Goal: Information Seeking & Learning: Learn about a topic

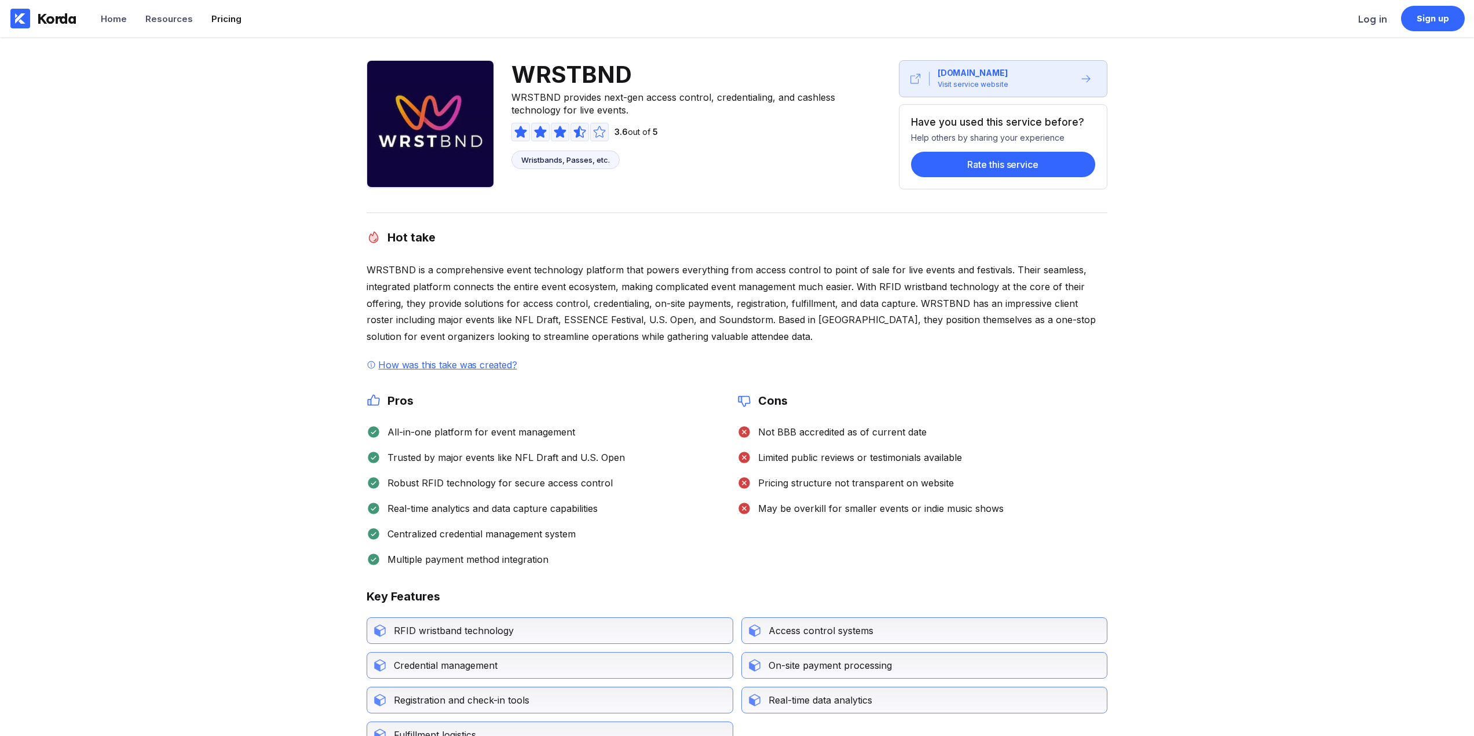
click at [216, 21] on div "Pricing" at bounding box center [226, 18] width 30 height 11
click at [117, 16] on div "Home" at bounding box center [114, 18] width 26 height 11
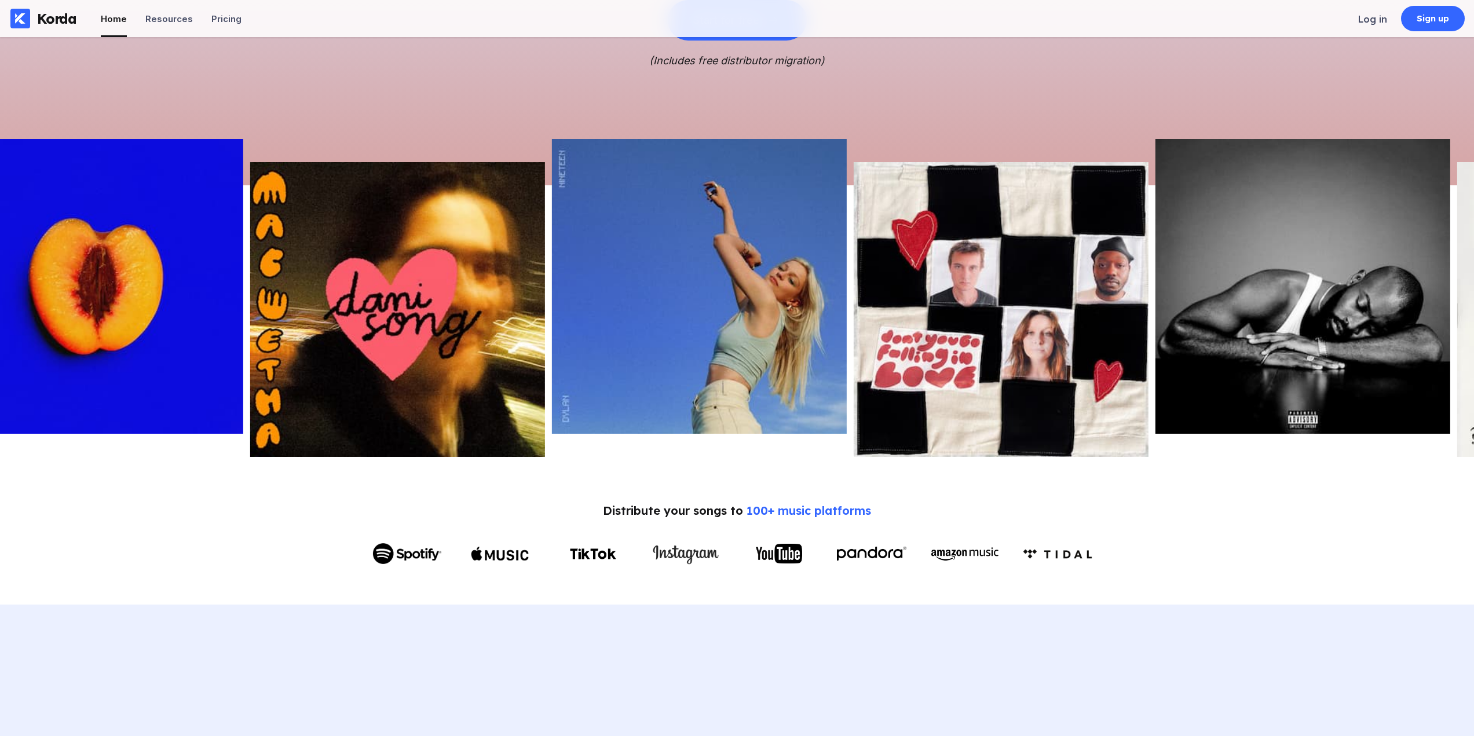
scroll to position [116, 0]
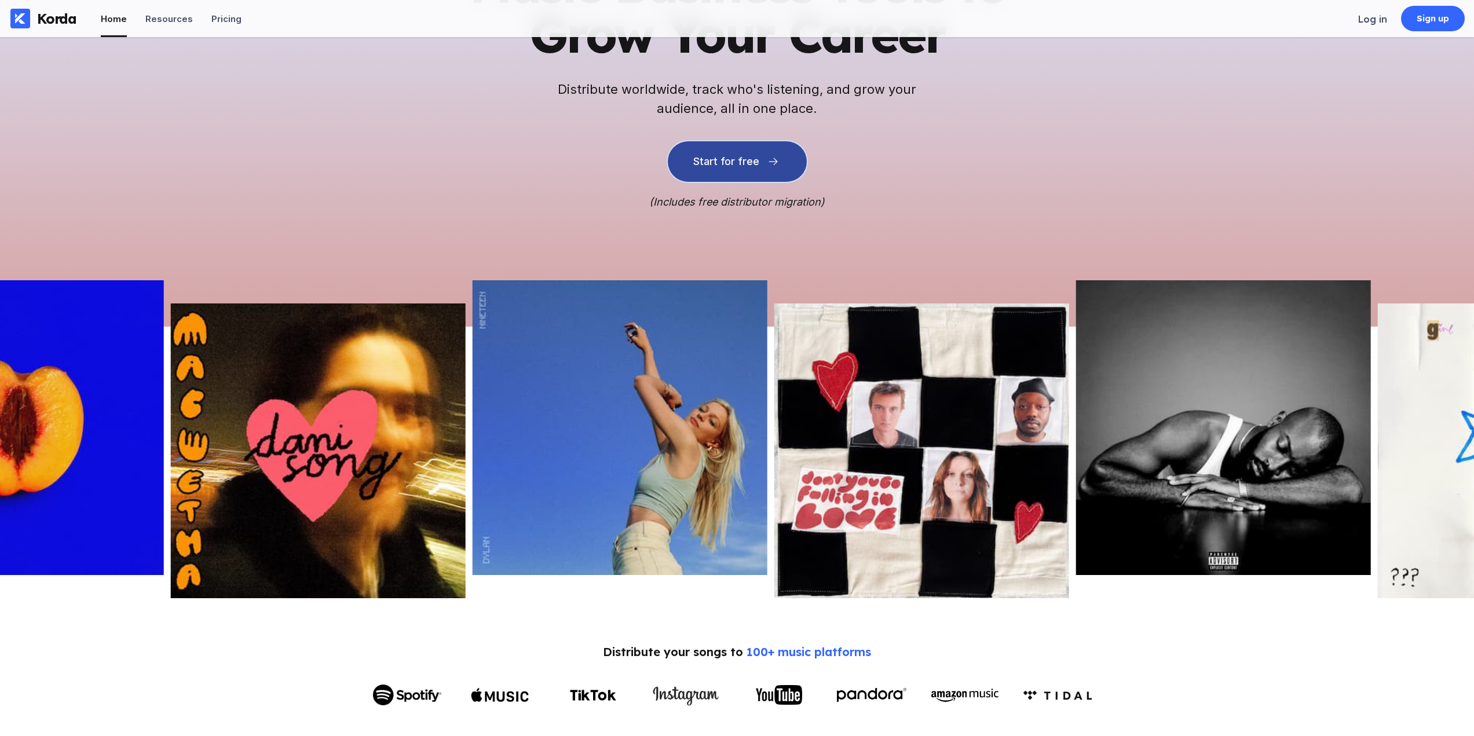
click at [716, 162] on div "Start for free" at bounding box center [726, 162] width 66 height 12
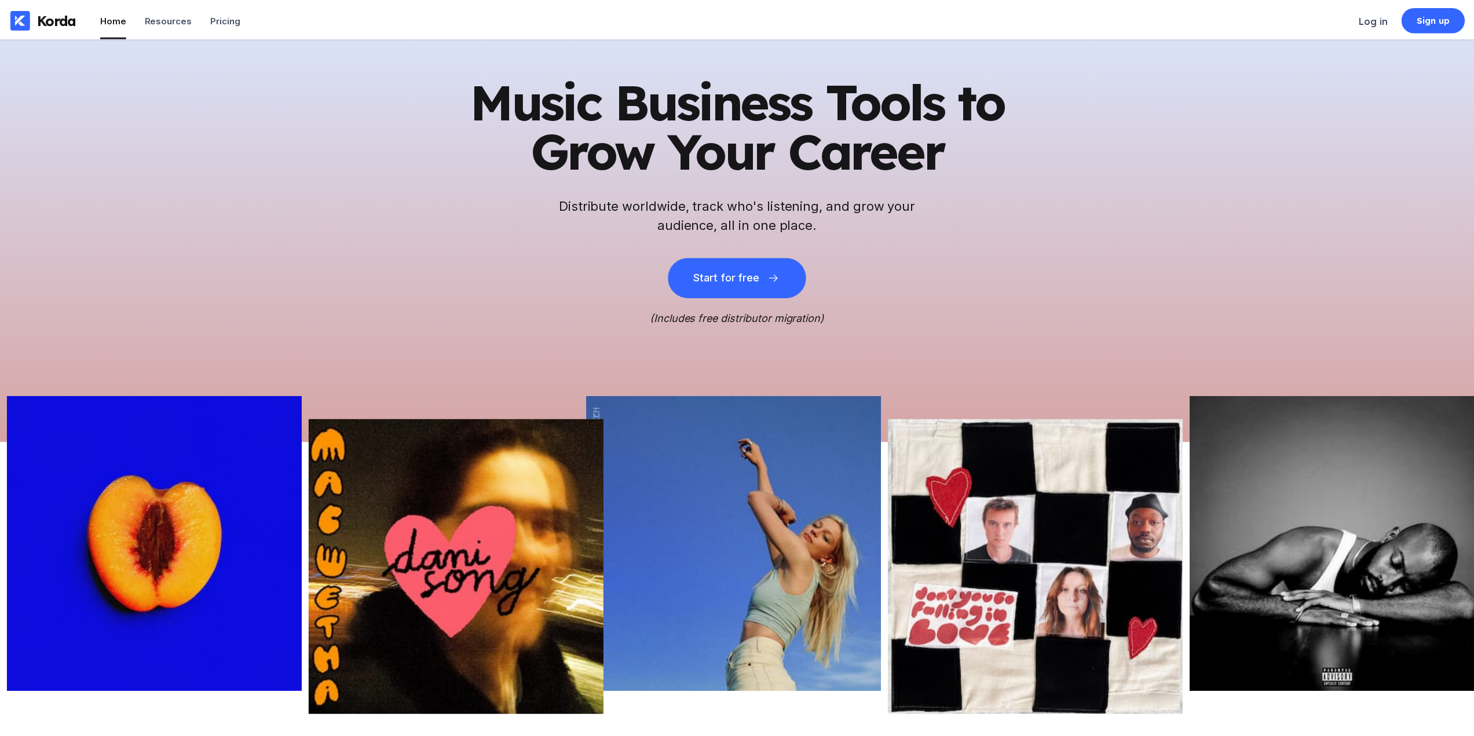
scroll to position [116, 0]
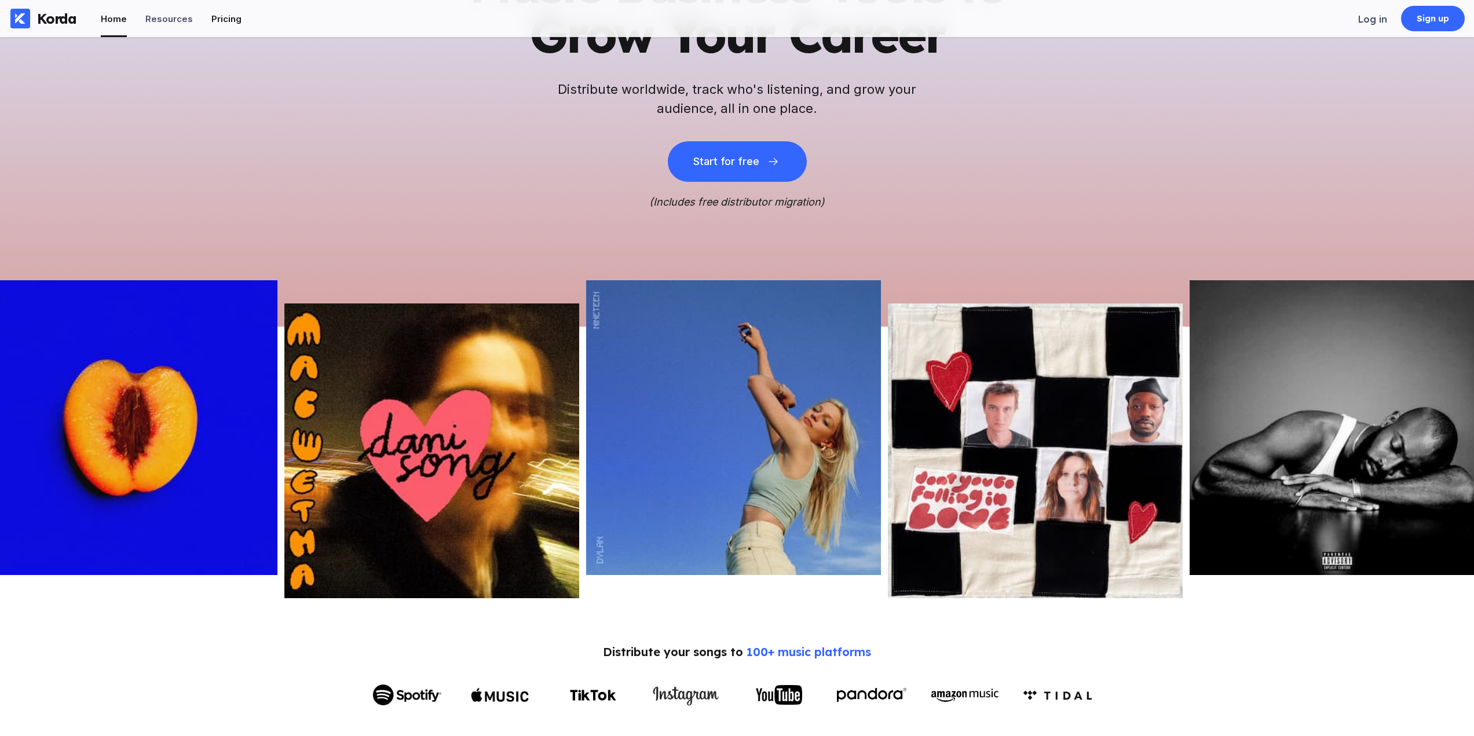
click at [220, 17] on div "Pricing" at bounding box center [226, 18] width 30 height 11
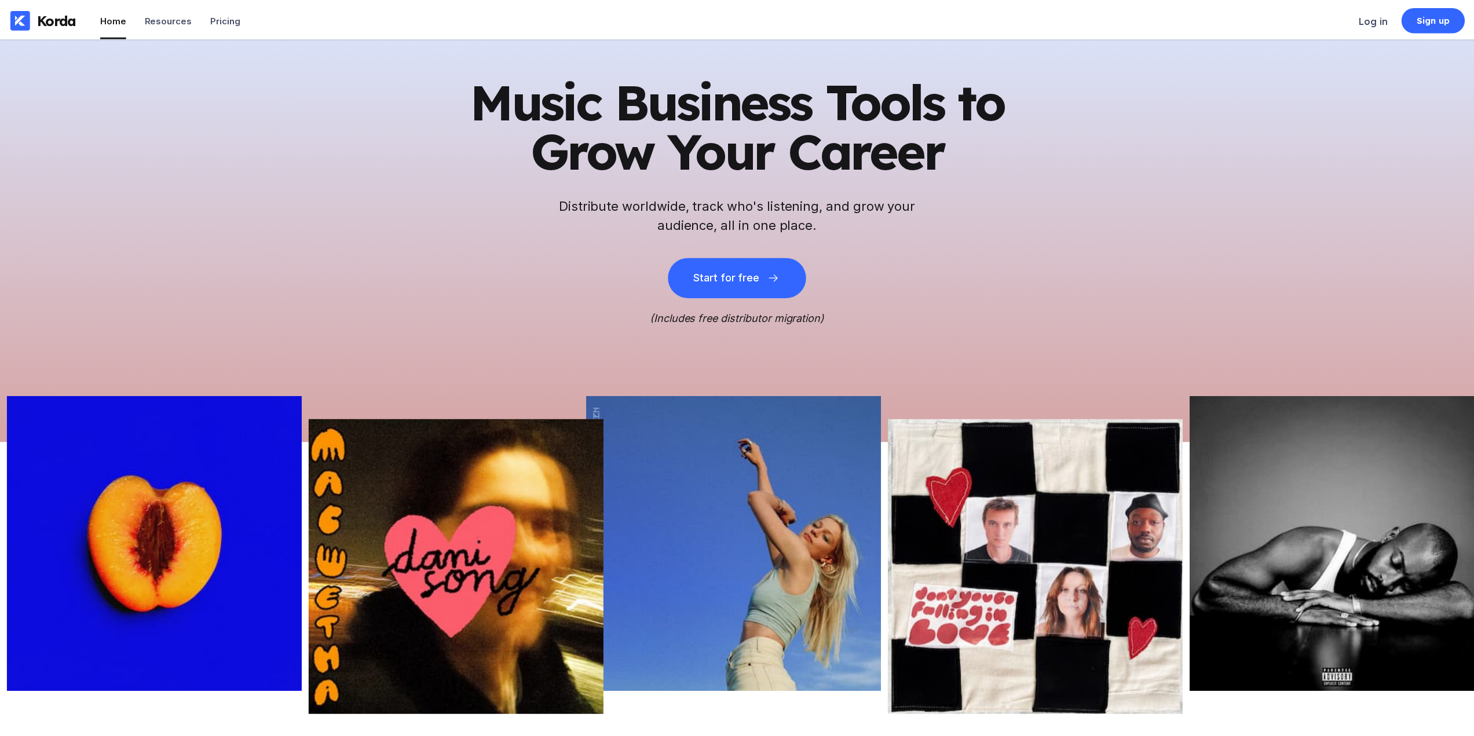
scroll to position [116, 0]
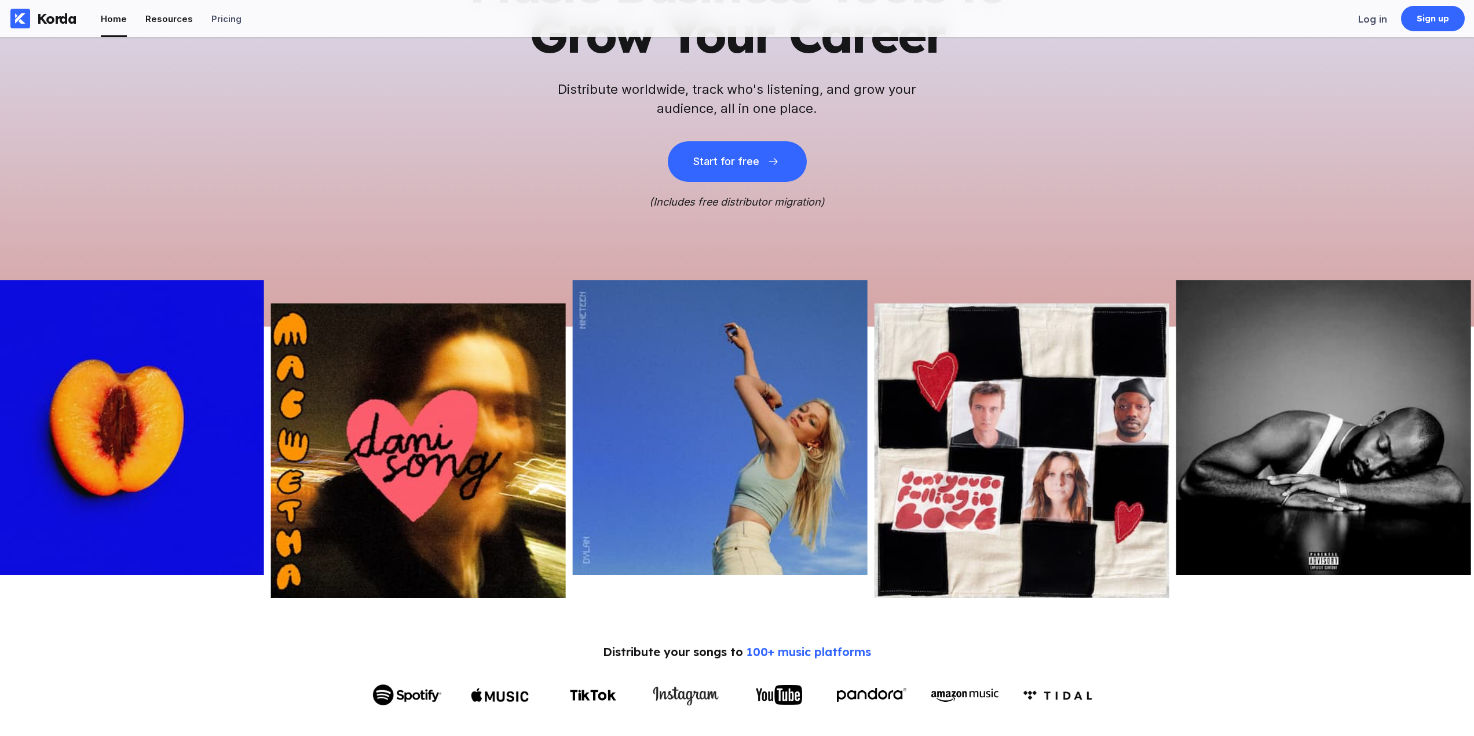
click at [174, 19] on div "Resources" at bounding box center [168, 18] width 47 height 11
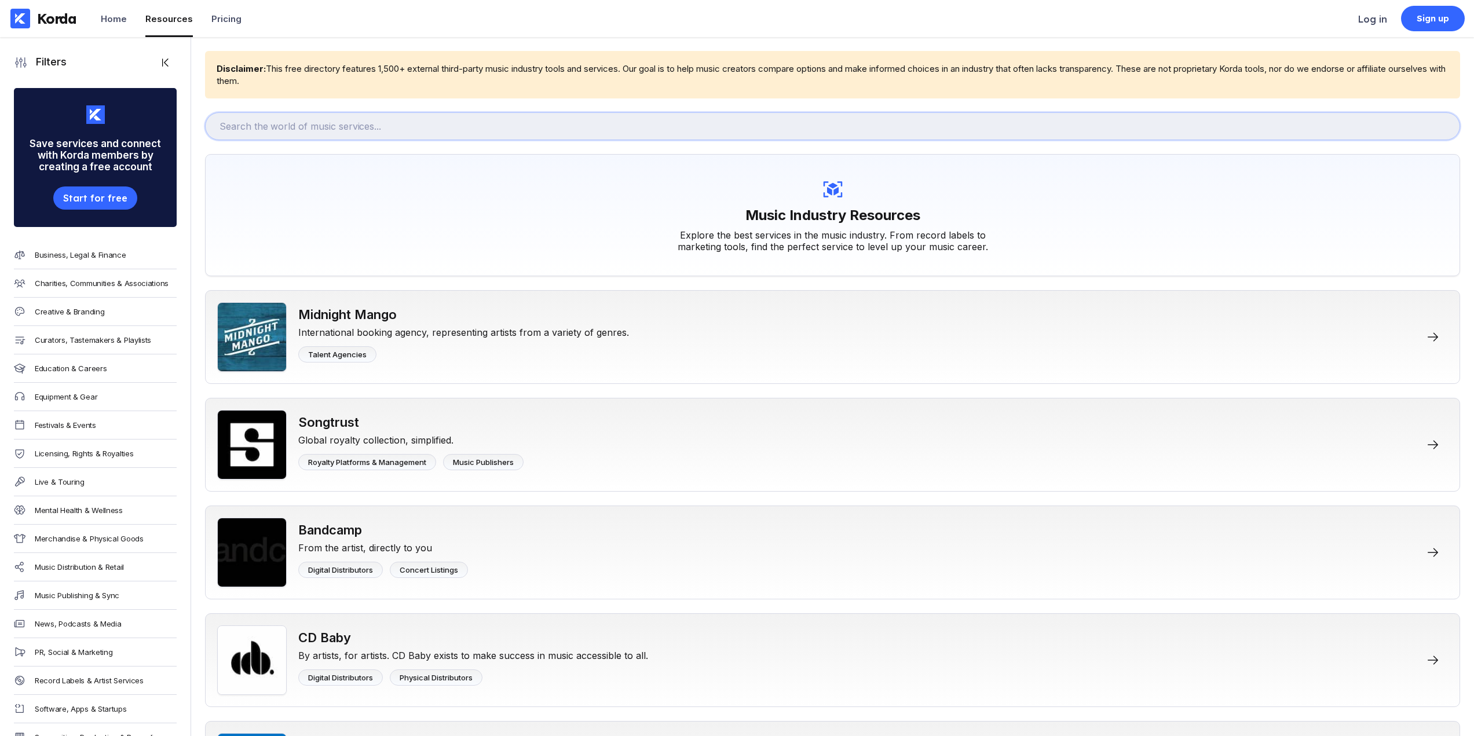
click at [353, 131] on input "text" at bounding box center [832, 126] width 1255 height 28
type input "booking"
drag, startPoint x: 305, startPoint y: 128, endPoint x: 149, endPoint y: 113, distance: 157.0
click at [217, 121] on input "booking" at bounding box center [832, 126] width 1255 height 28
click at [294, 126] on input "text" at bounding box center [832, 126] width 1255 height 28
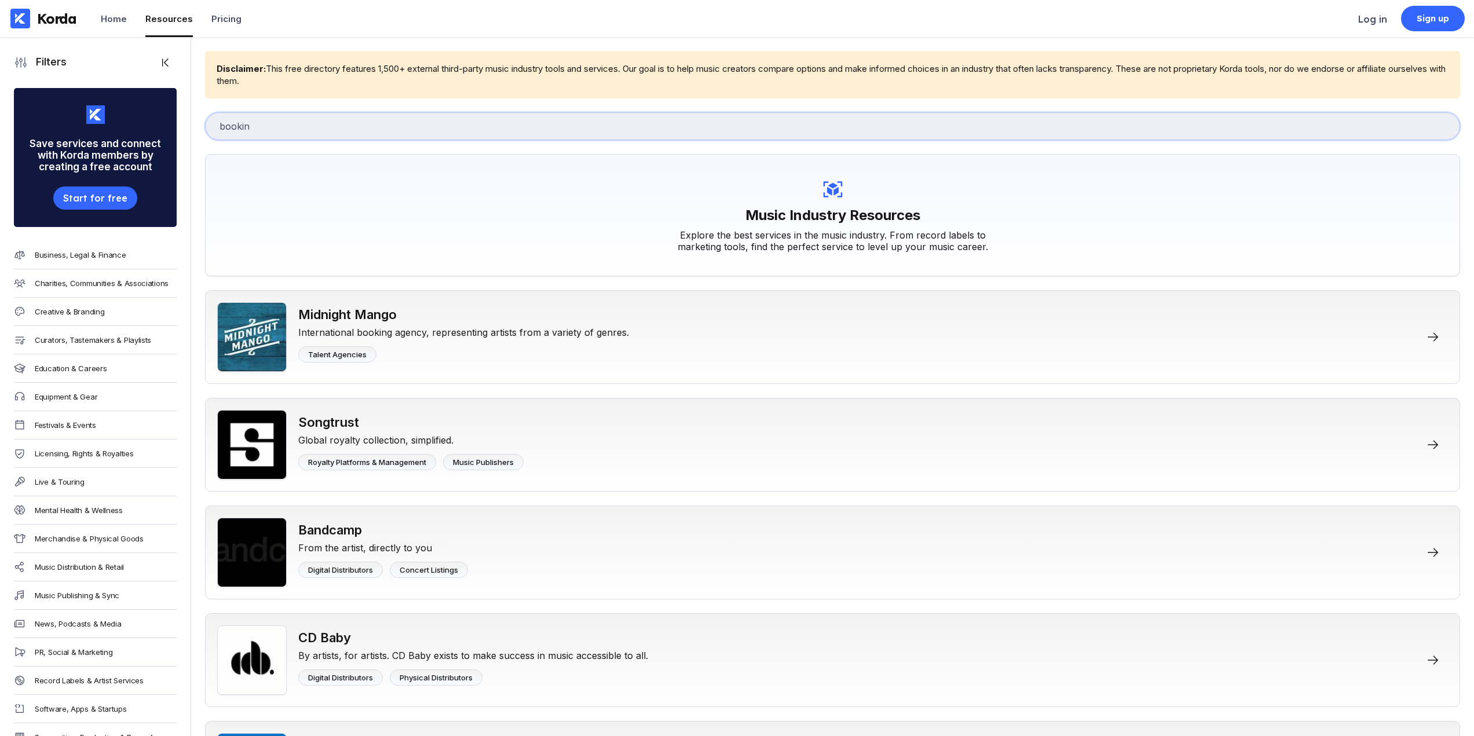
type input "booking"
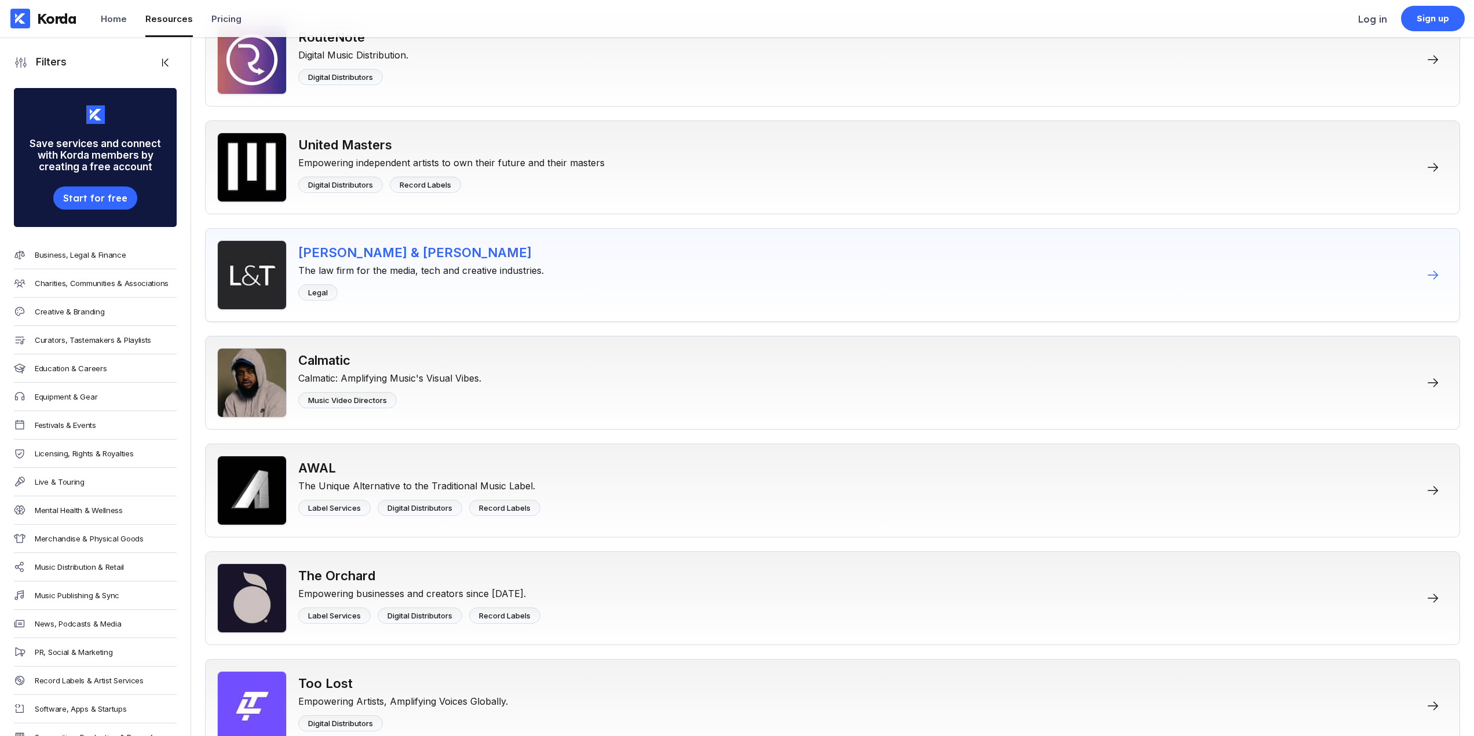
scroll to position [3474, 0]
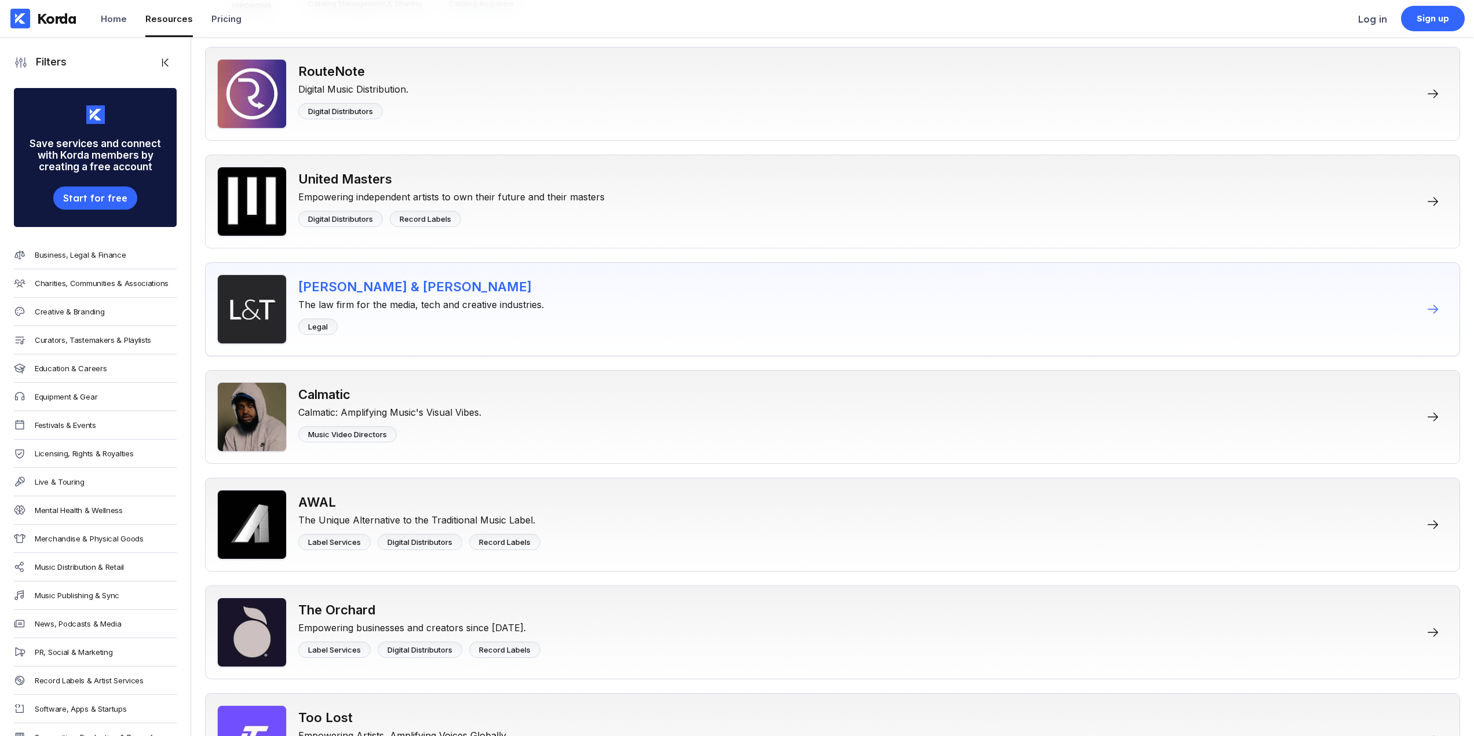
click at [541, 317] on div "[PERSON_NAME] & [PERSON_NAME] The law firm for the media, tech and creative ind…" at bounding box center [421, 308] width 246 height 69
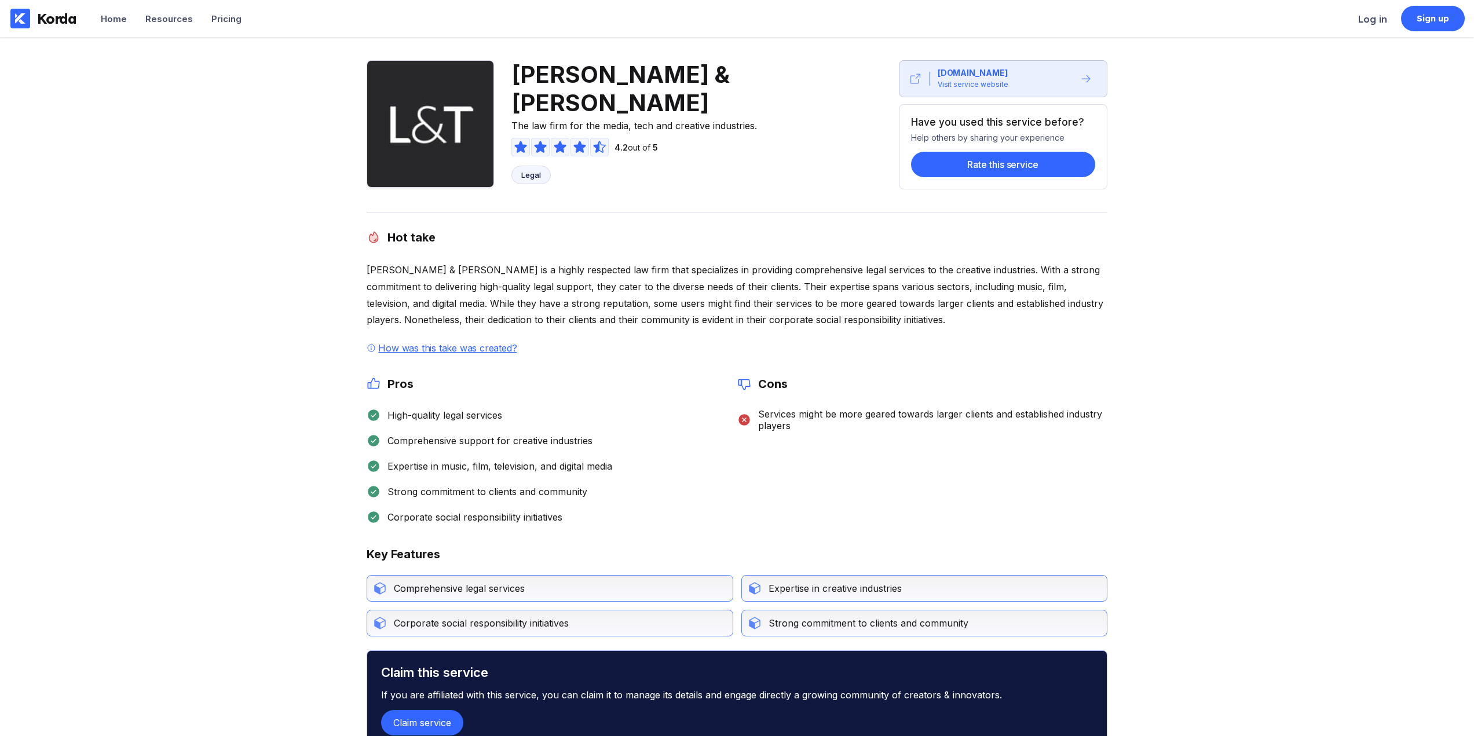
click at [291, 338] on div "[PERSON_NAME] & [PERSON_NAME] The law firm for the media, tech and creative ind…" at bounding box center [737, 522] width 1474 height 970
click at [326, 354] on div "[PERSON_NAME] & [PERSON_NAME] The law firm for the media, tech and creative ind…" at bounding box center [737, 522] width 1474 height 970
click at [987, 74] on div "[DOMAIN_NAME]" at bounding box center [972, 73] width 70 height 12
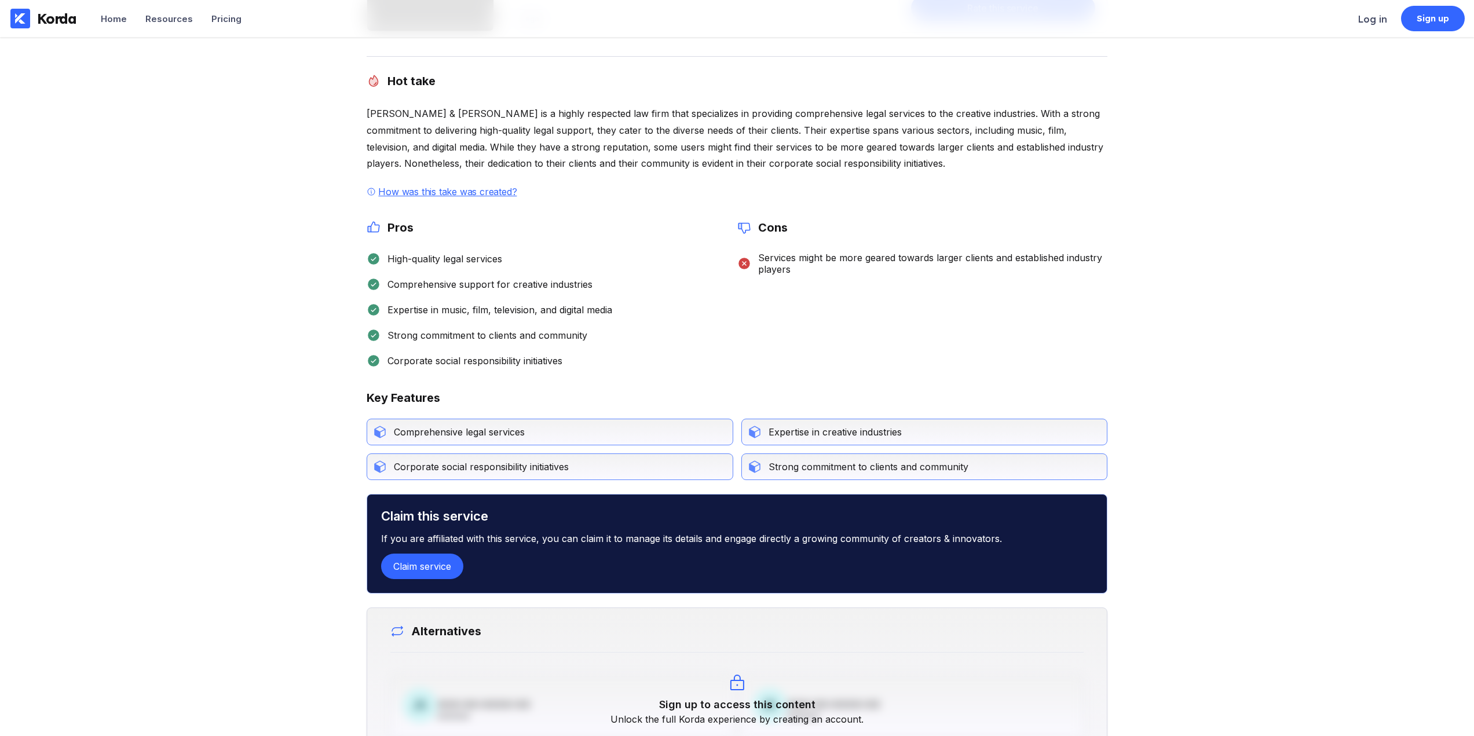
scroll to position [174, 0]
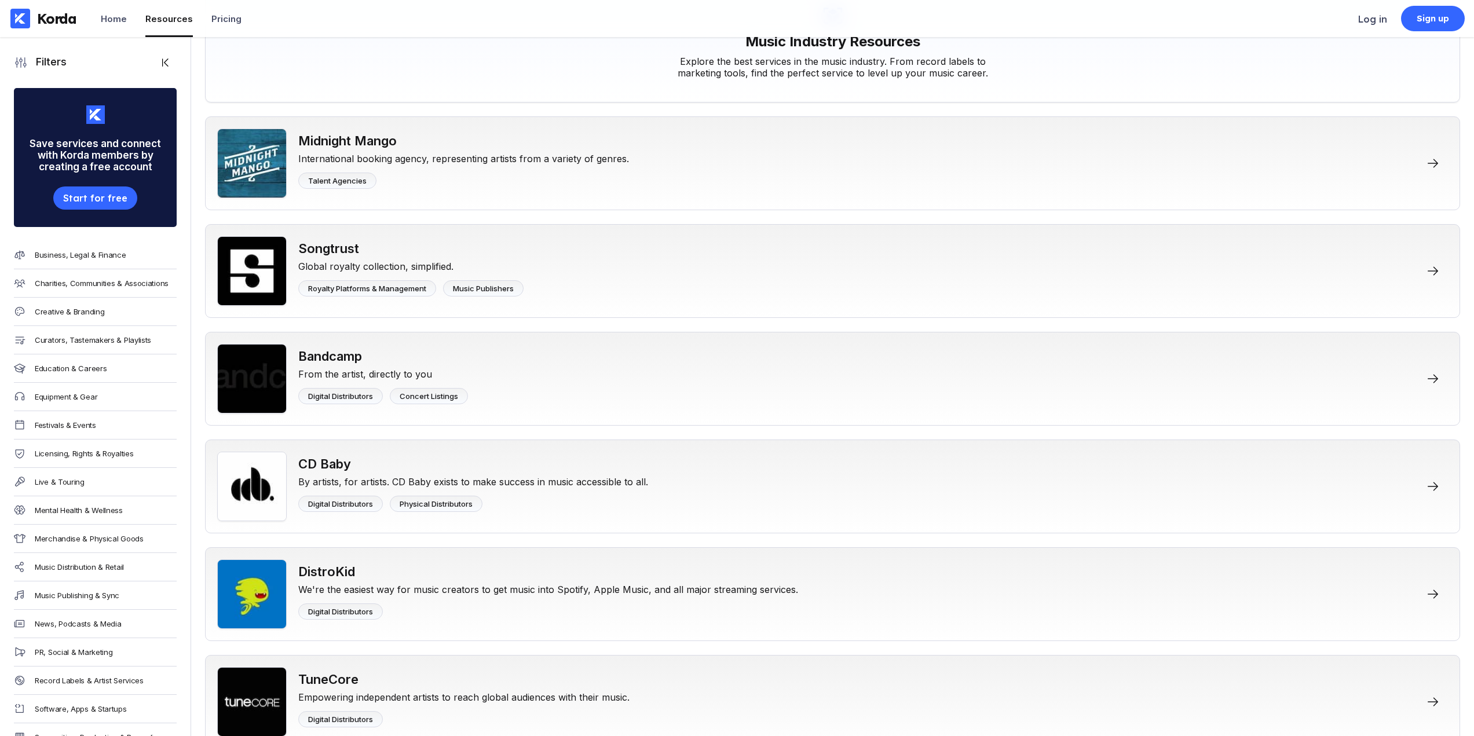
scroll to position [3474, 0]
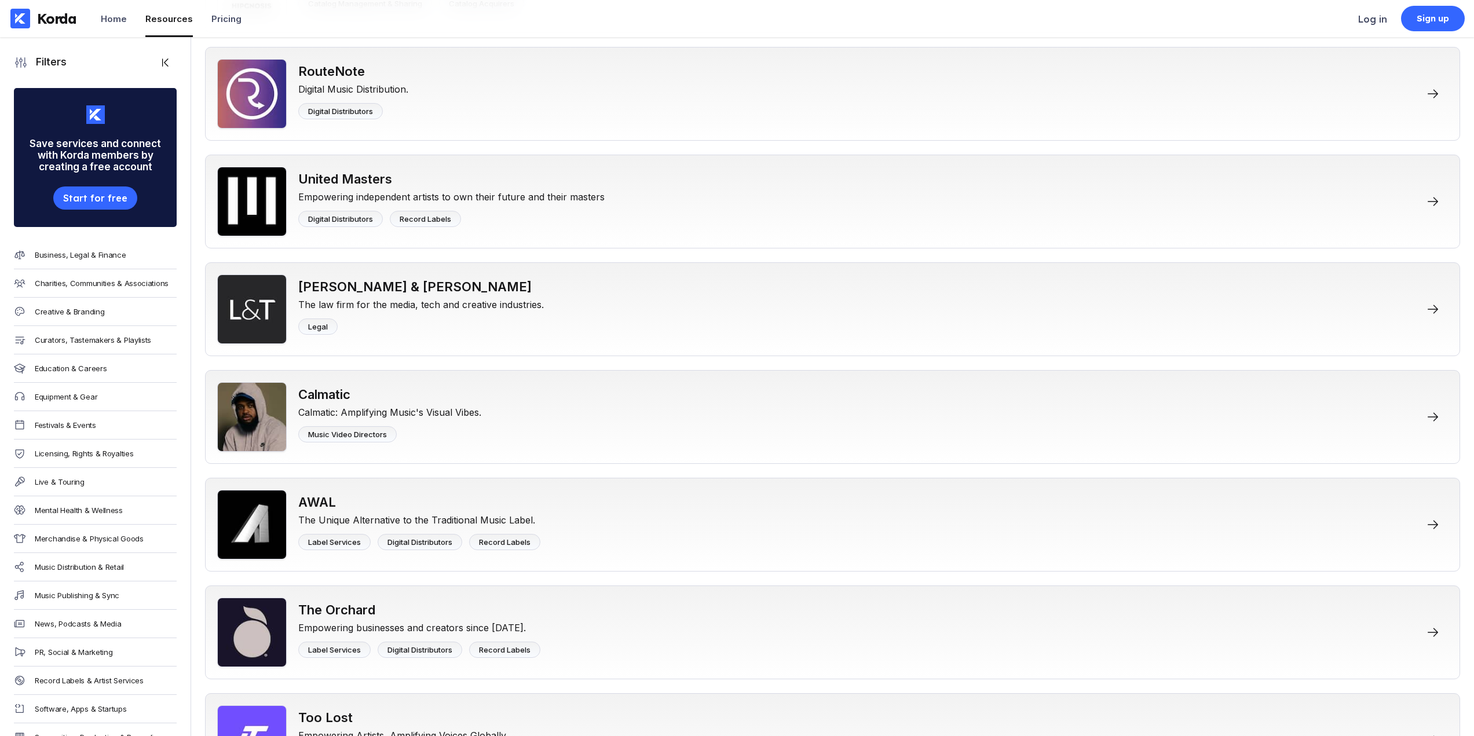
click at [127, 453] on div "Licensing, Rights & Royalties" at bounding box center [95, 453] width 163 height 28
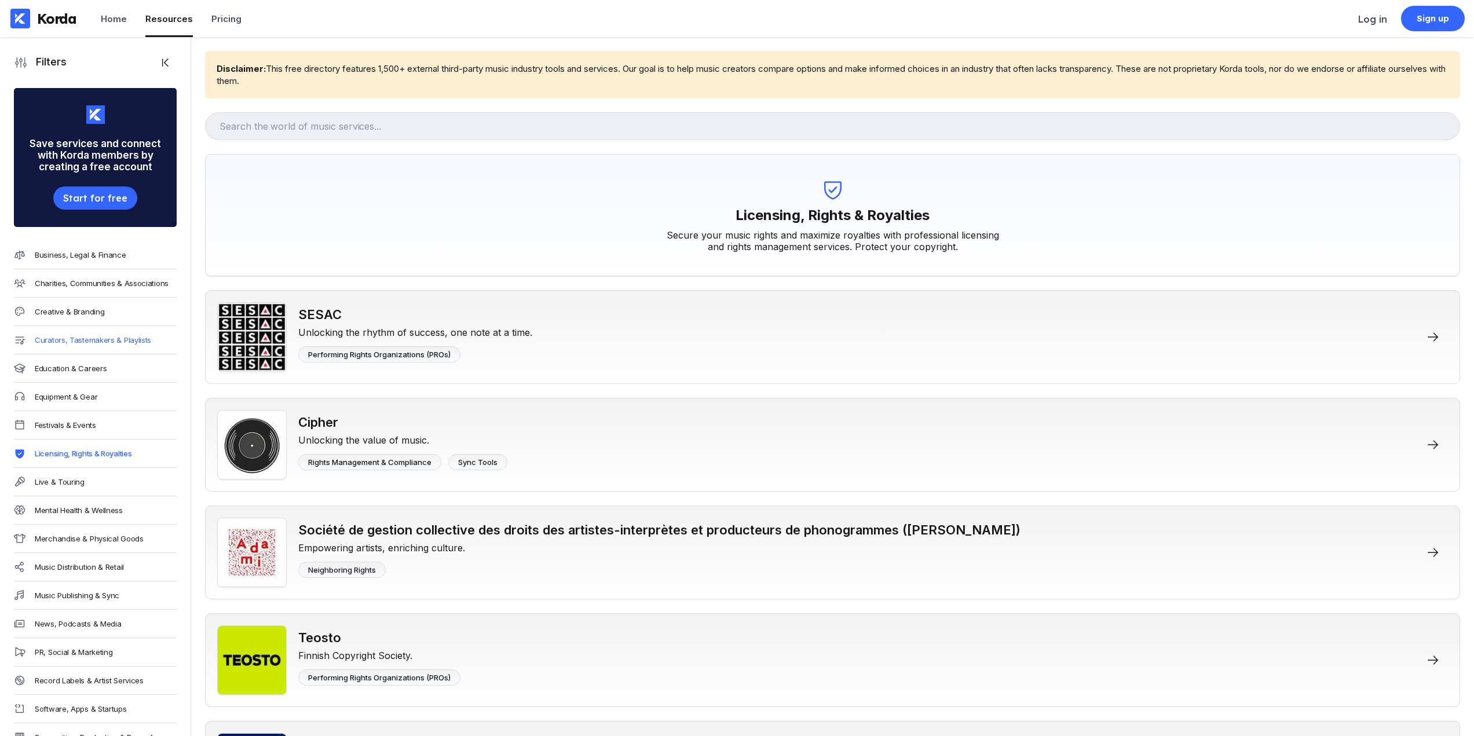
click at [103, 340] on div "Curators, Tastemakers & Playlists" at bounding box center [93, 339] width 116 height 9
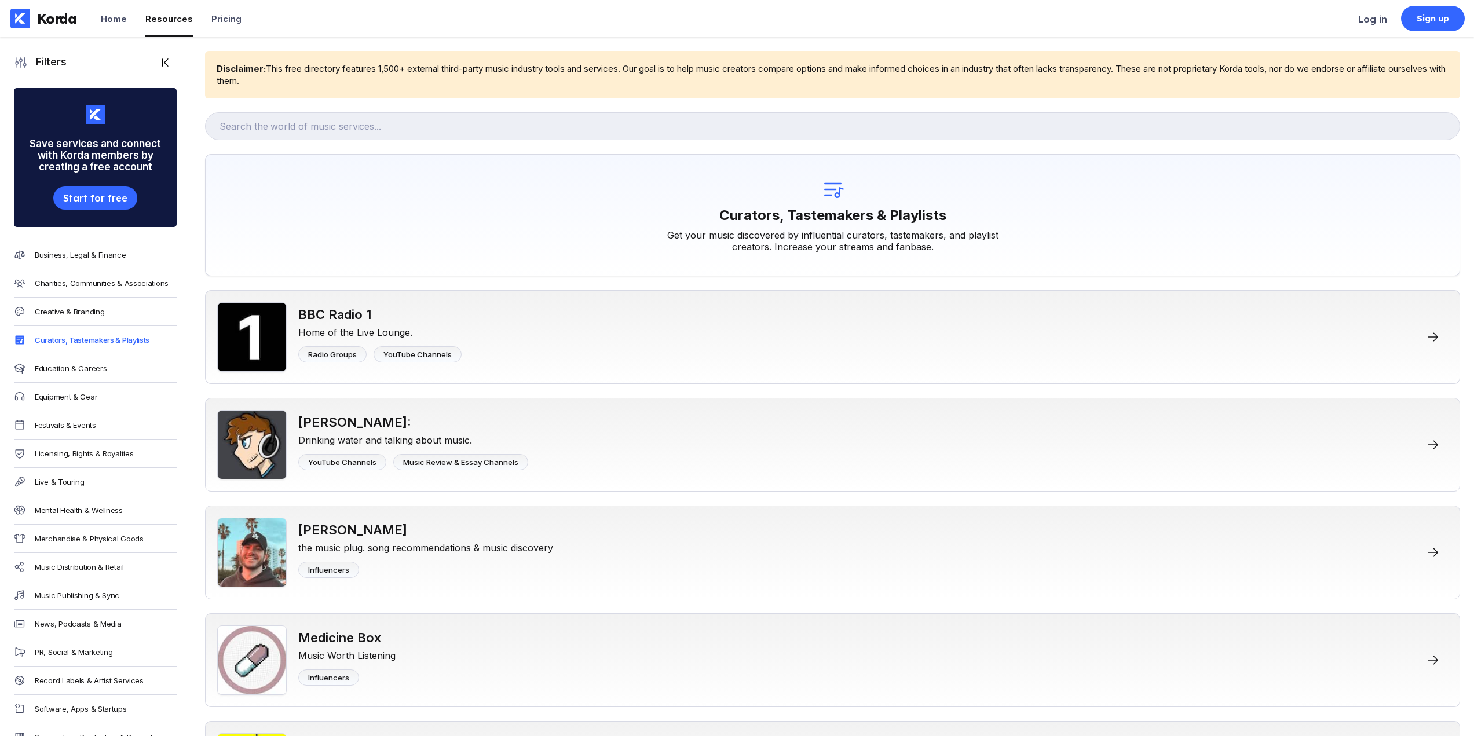
click at [84, 250] on div "Business, Legal & Finance" at bounding box center [95, 255] width 163 height 28
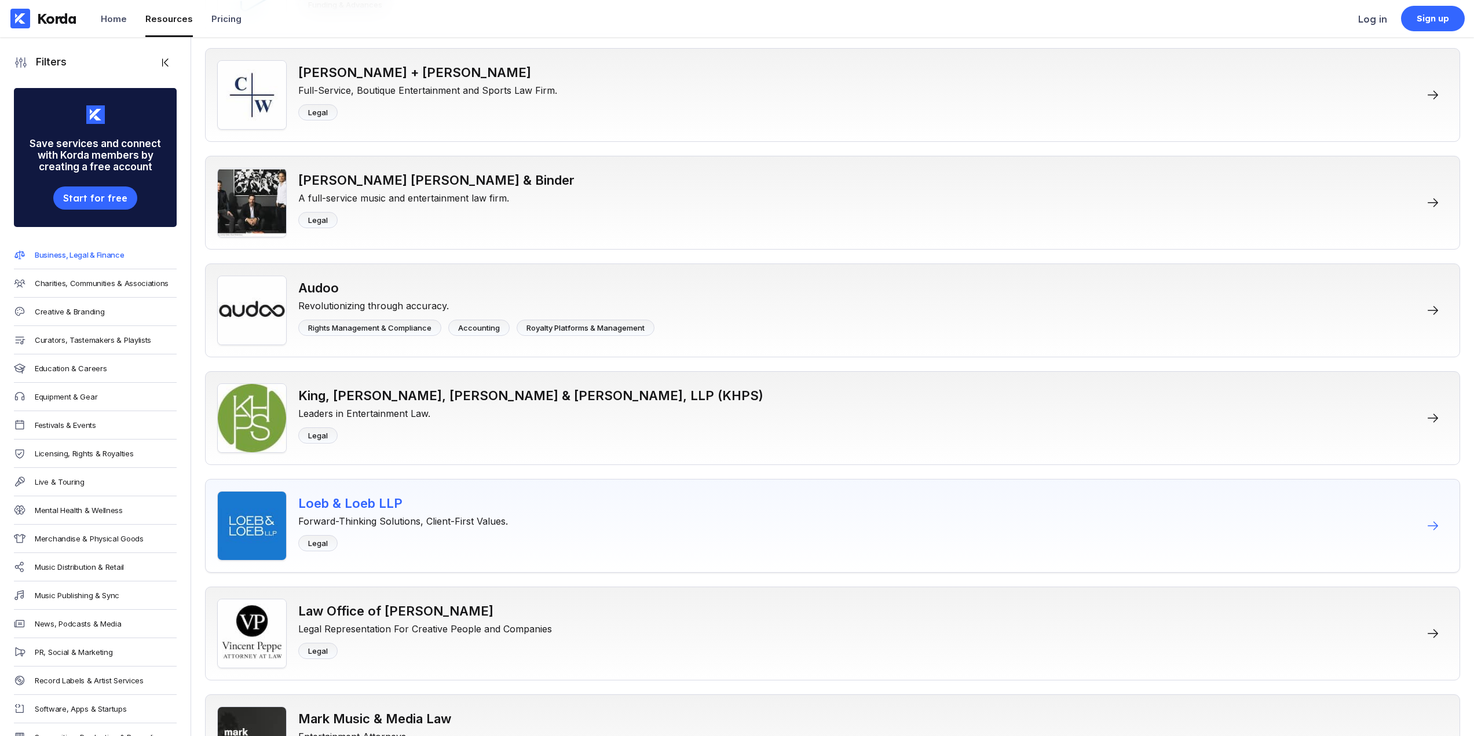
scroll to position [2837, 0]
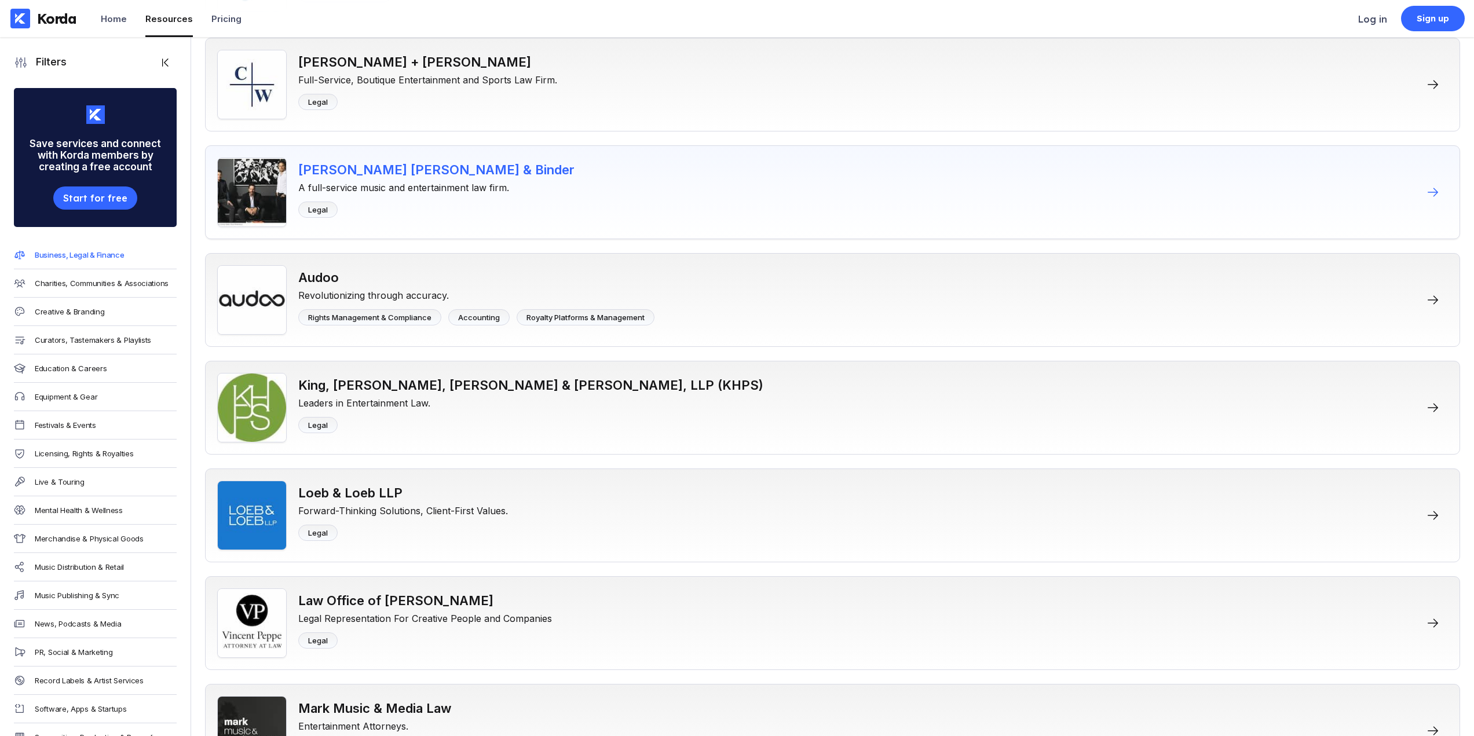
click at [446, 172] on div "[PERSON_NAME] [PERSON_NAME] & Binder" at bounding box center [436, 169] width 276 height 15
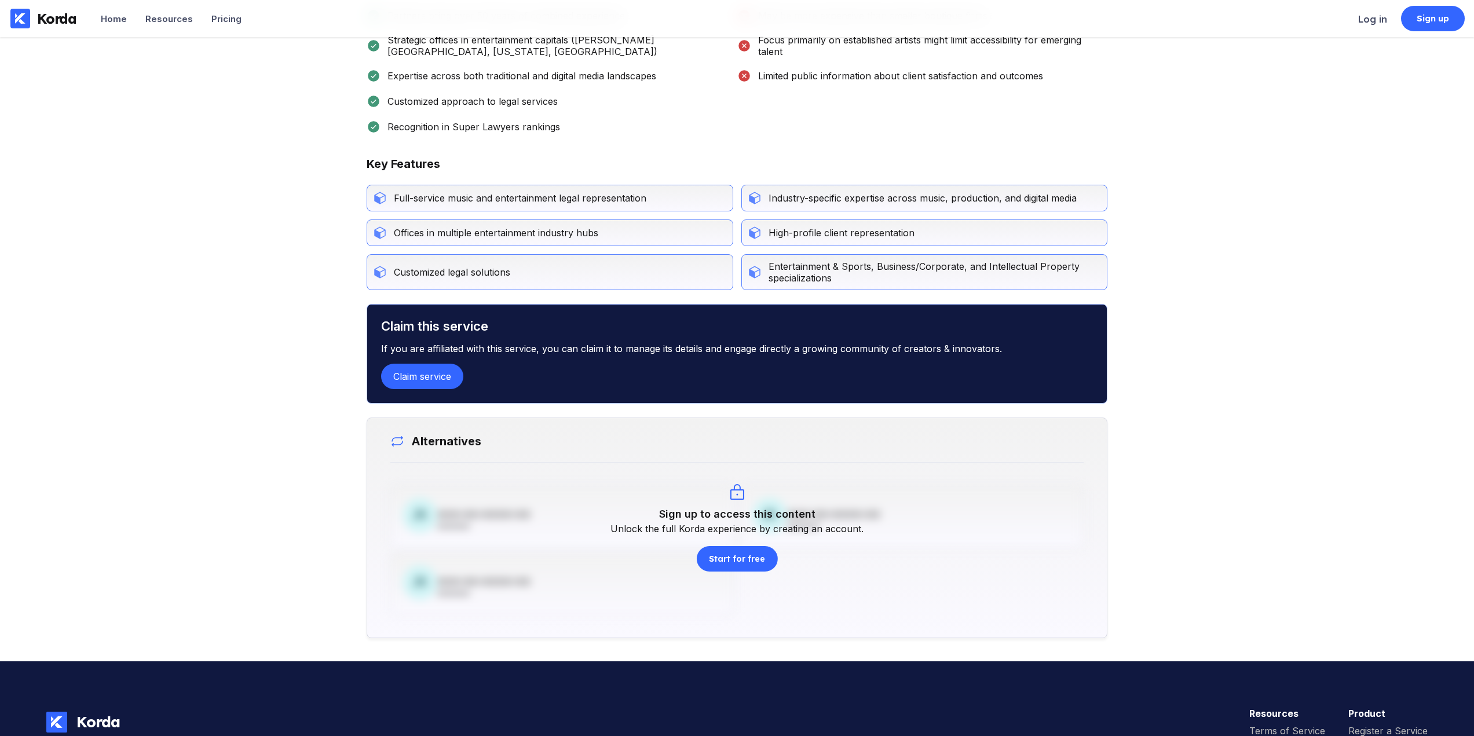
scroll to position [463, 0]
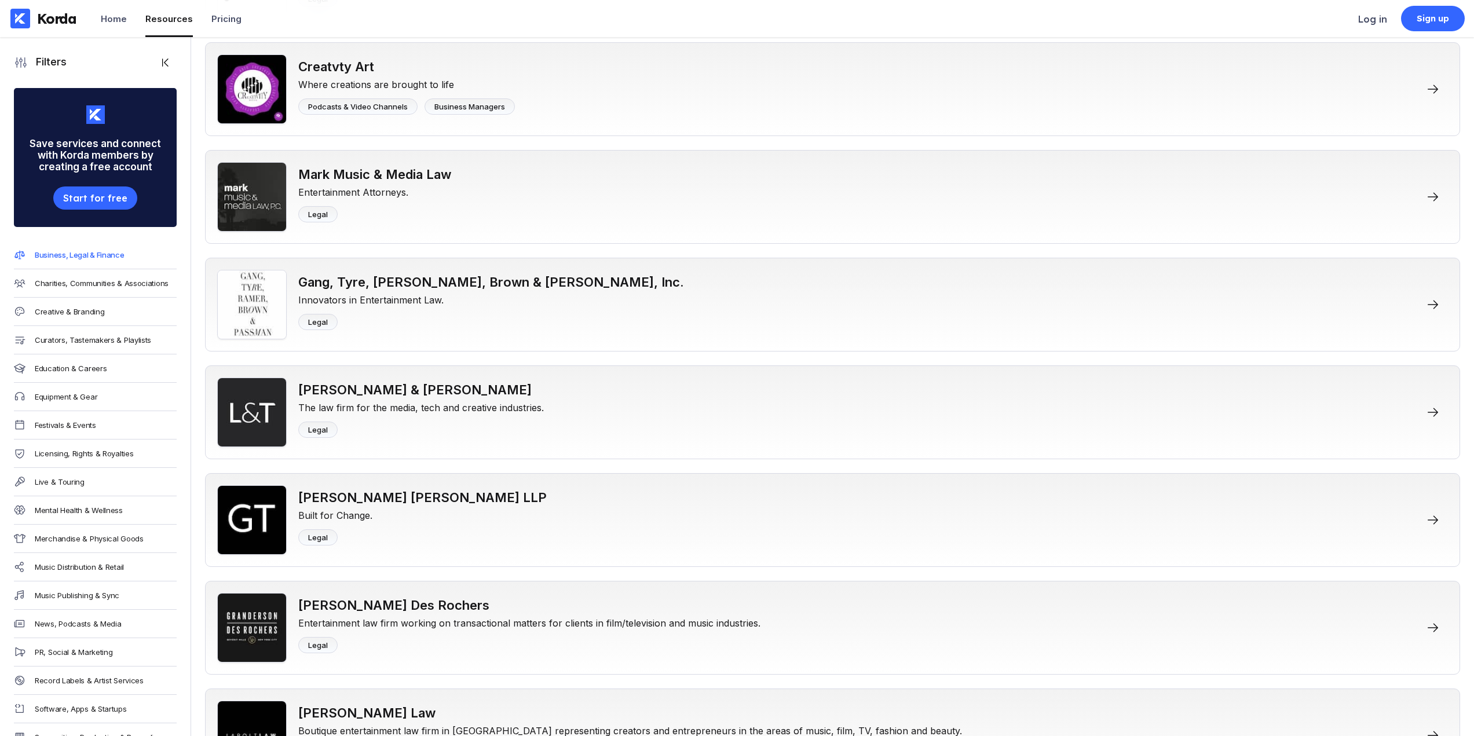
scroll to position [2837, 0]
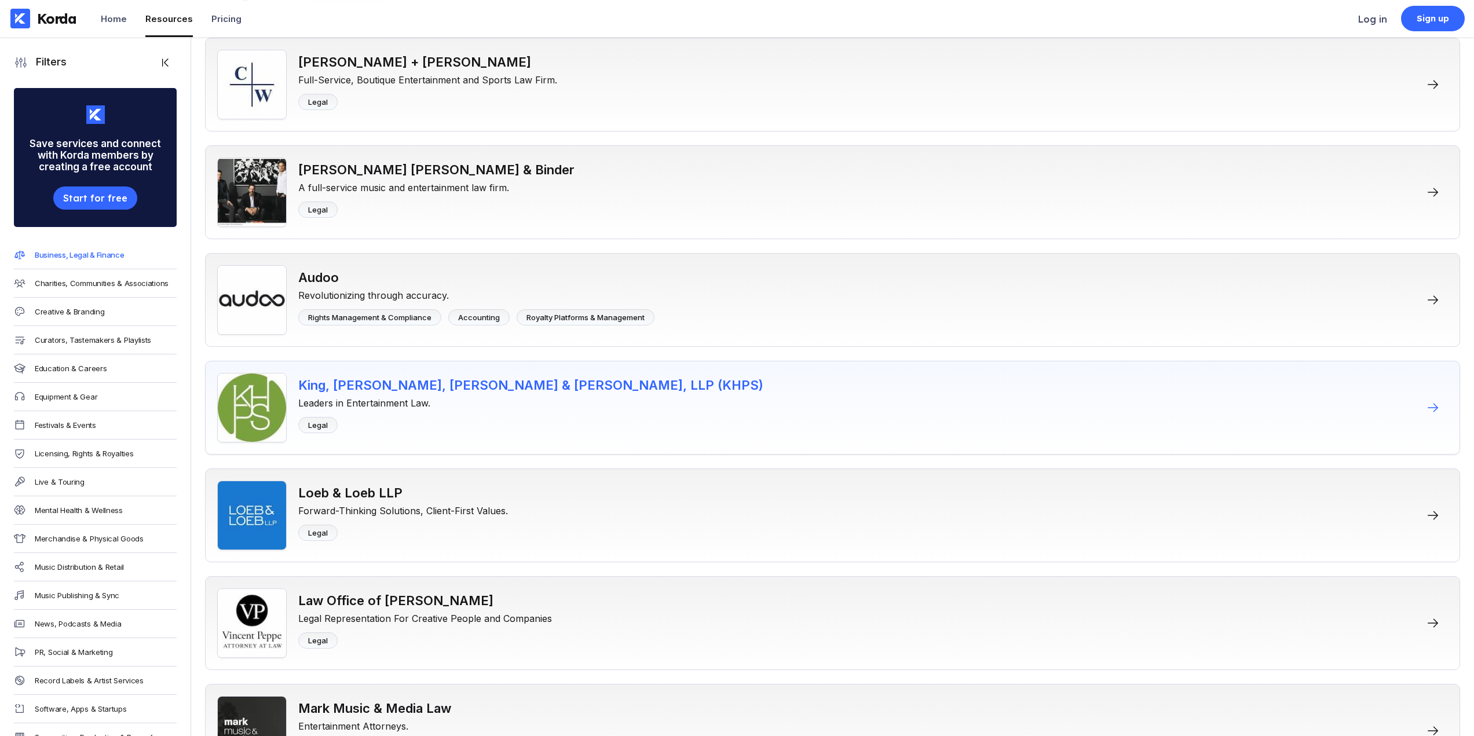
click at [724, 414] on div "King, [PERSON_NAME], [PERSON_NAME] & [PERSON_NAME], LLP (KHPS) Leaders in Enter…" at bounding box center [832, 408] width 1255 height 94
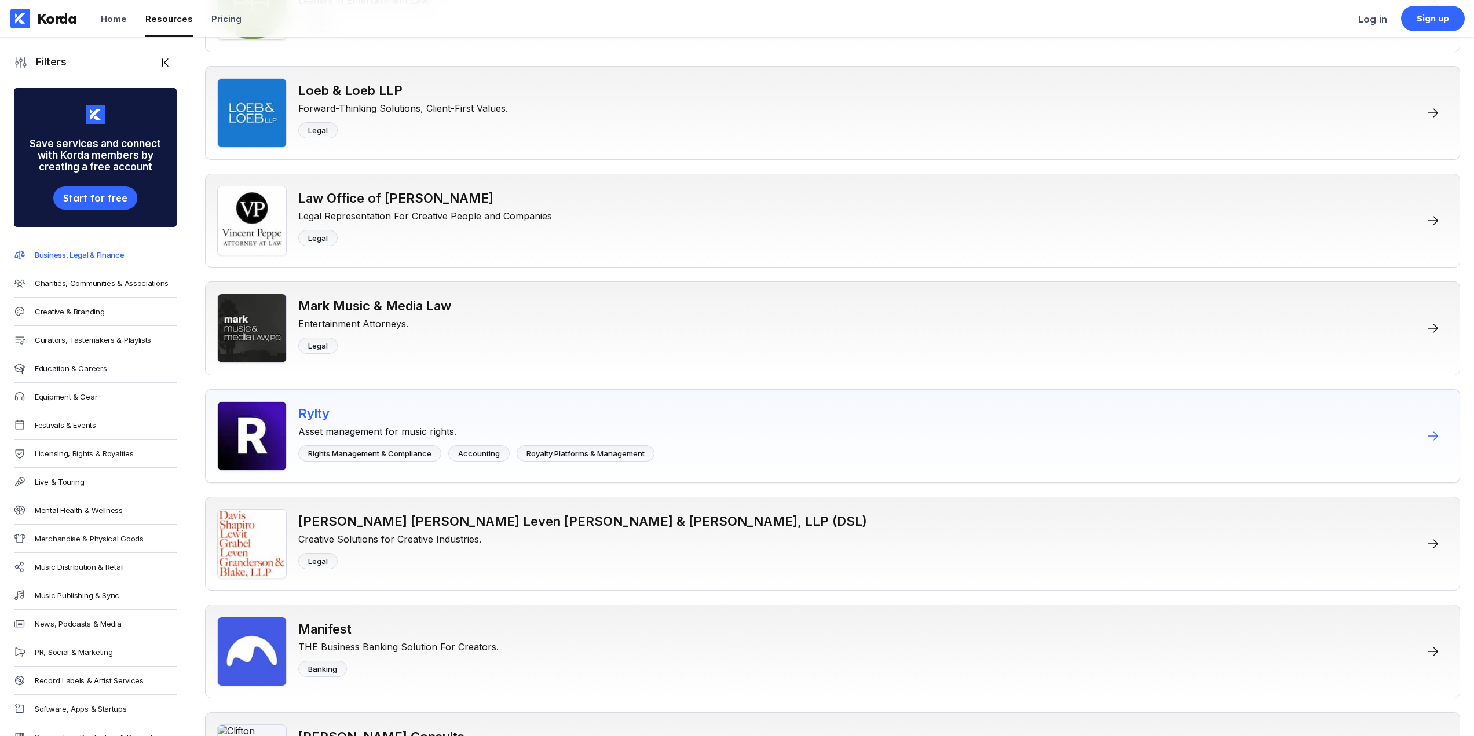
scroll to position [3324, 0]
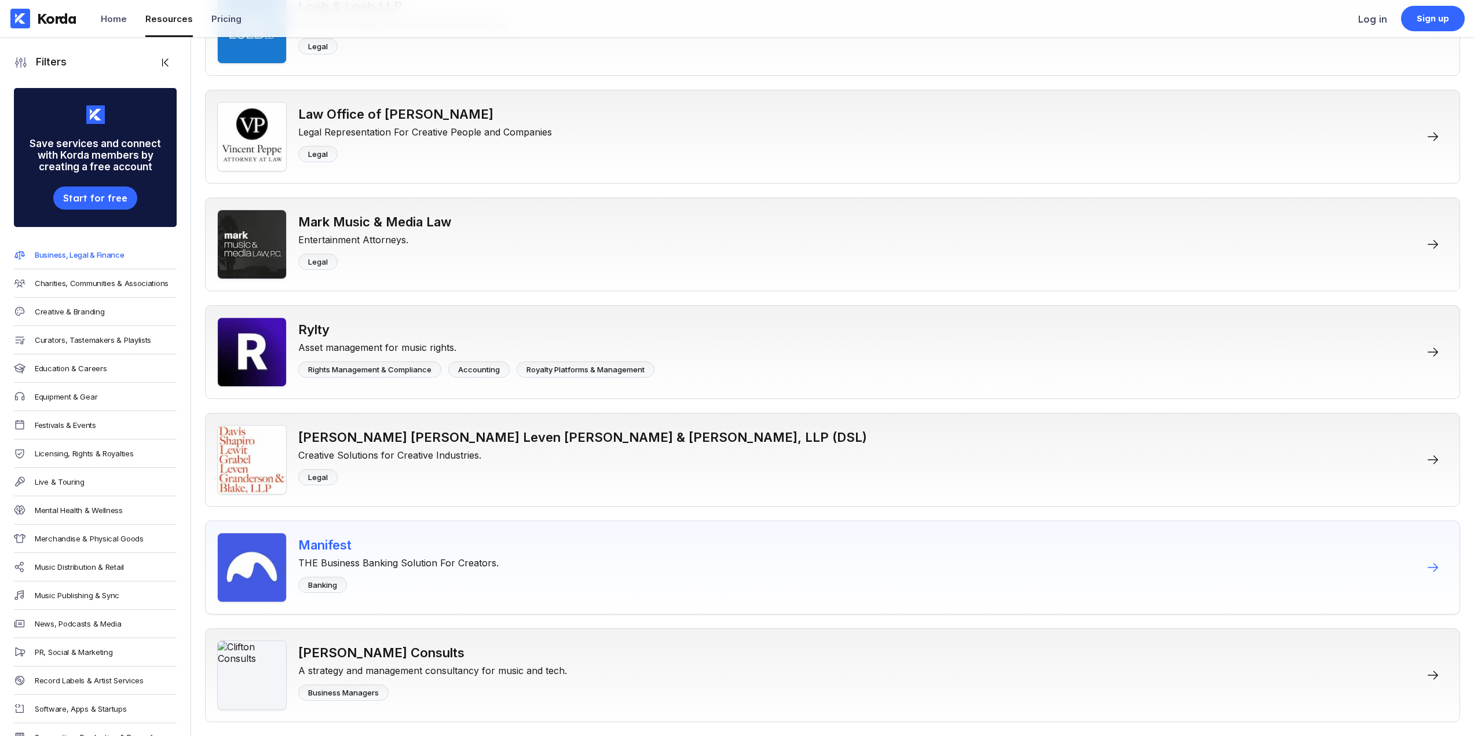
click at [472, 569] on div "Manifest THE Business Banking Solution For Creators. Banking" at bounding box center [398, 567] width 200 height 69
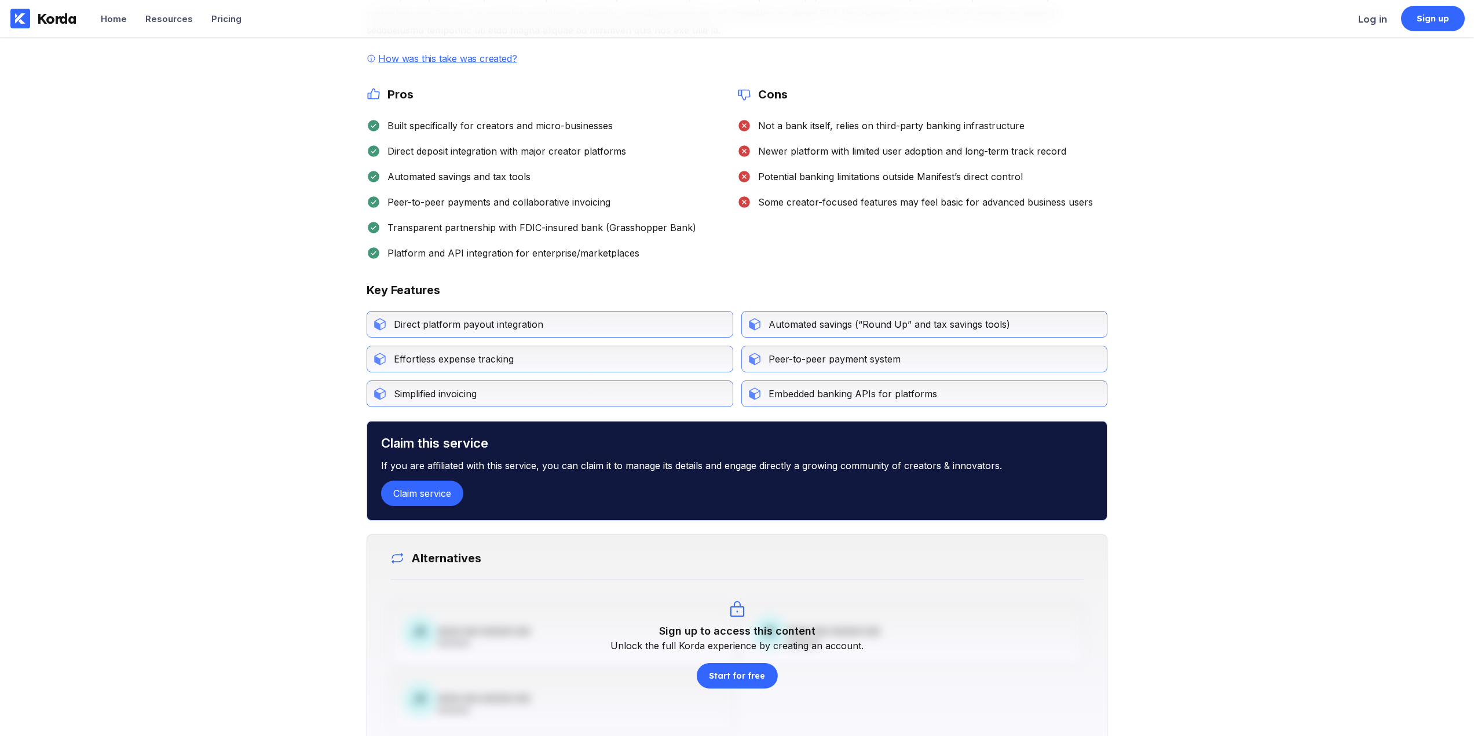
scroll to position [347, 0]
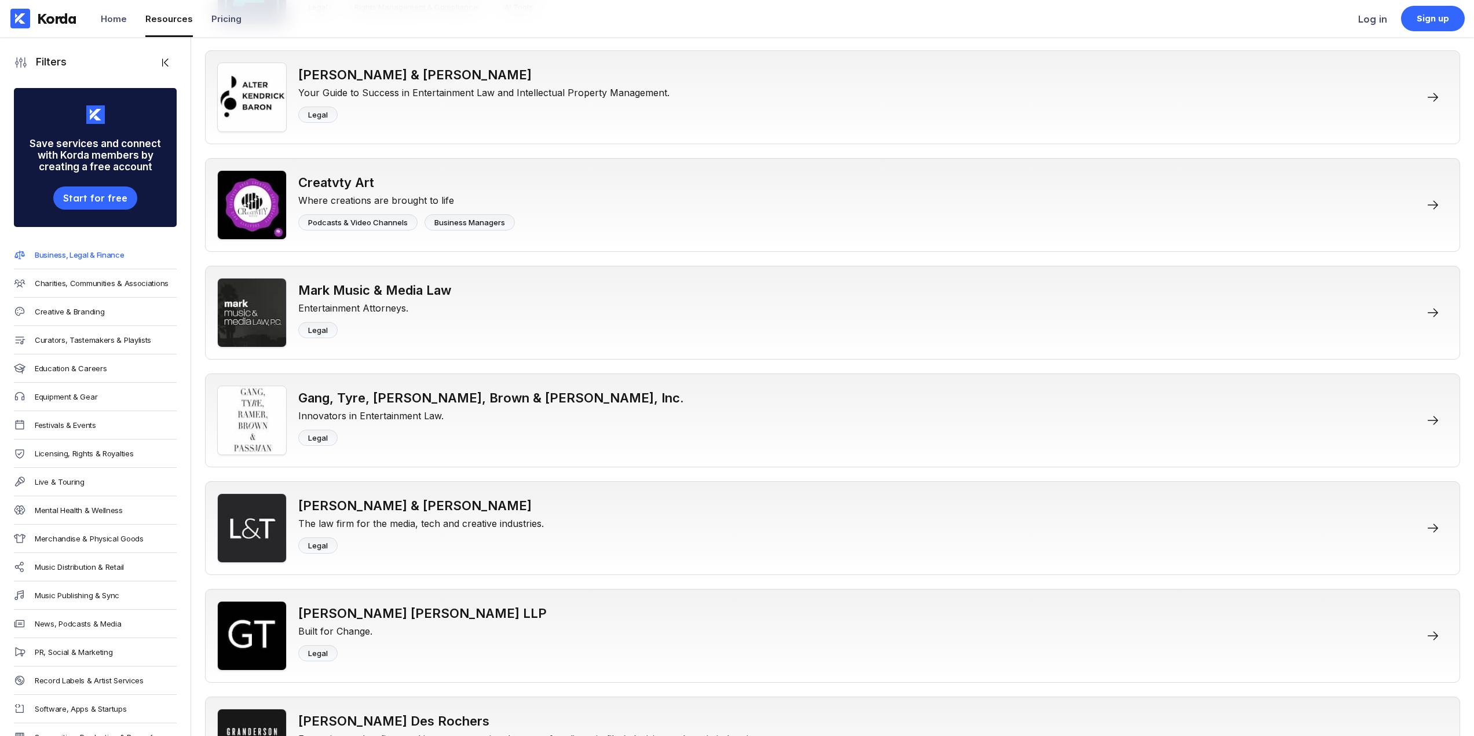
scroll to position [3324, 0]
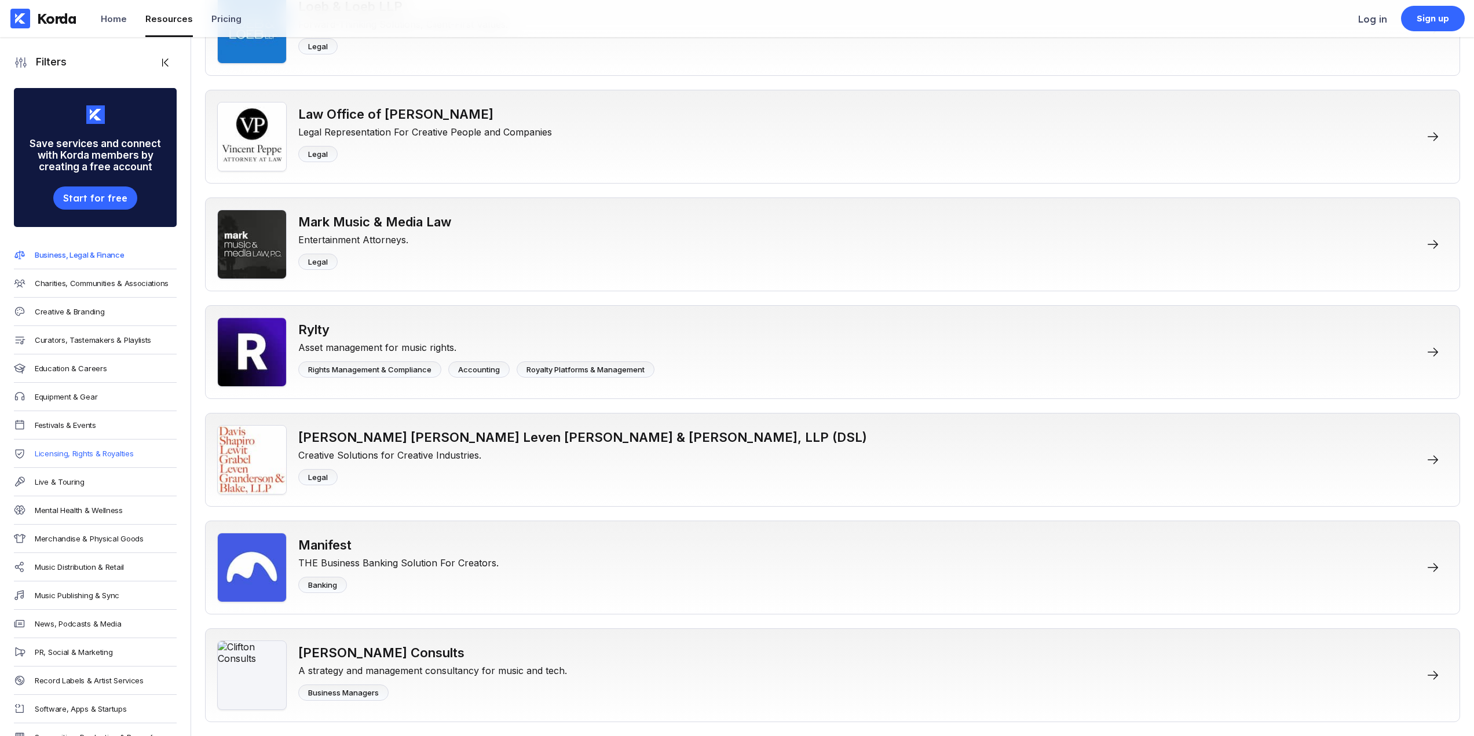
click at [120, 454] on div "Licensing, Rights & Royalties" at bounding box center [84, 453] width 98 height 9
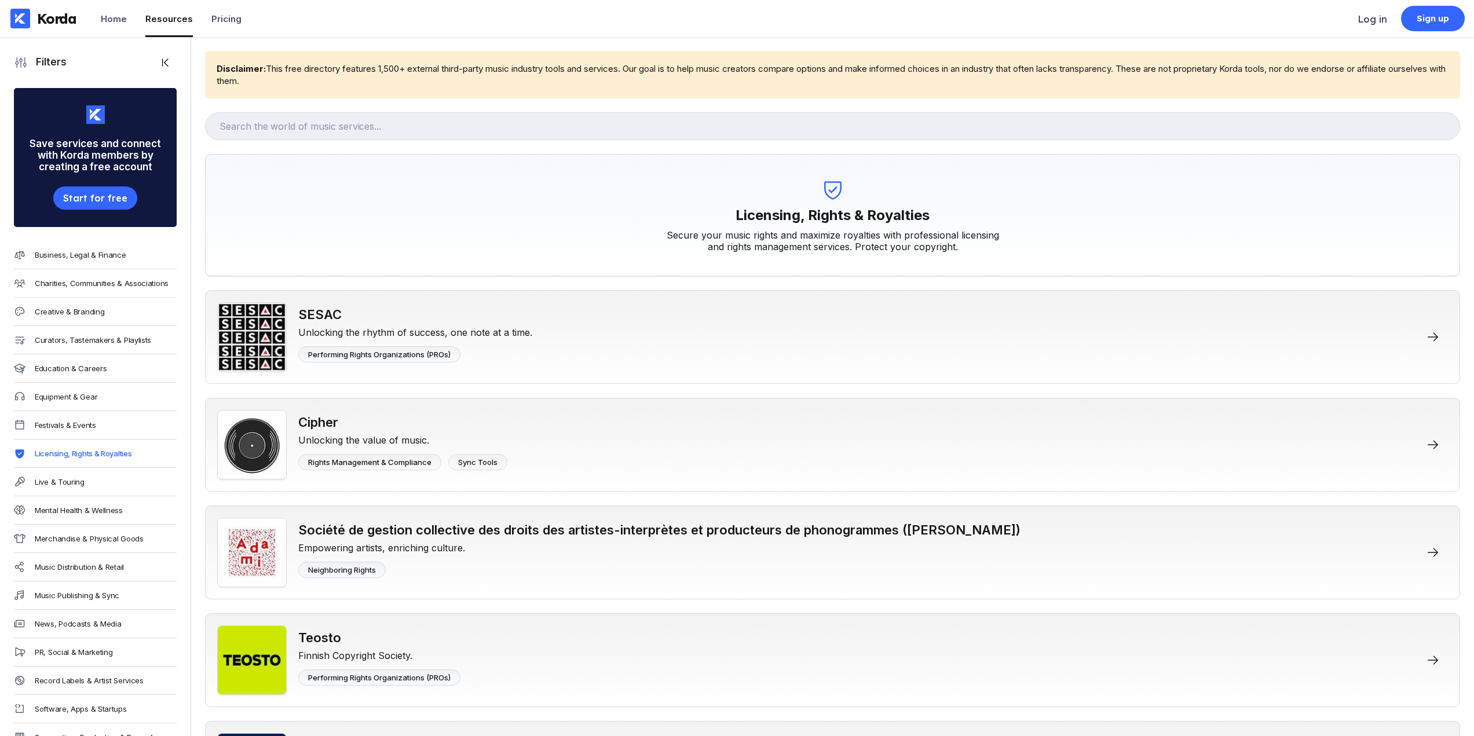
click at [141, 449] on div "Licensing, Rights & Royalties" at bounding box center [95, 453] width 163 height 28
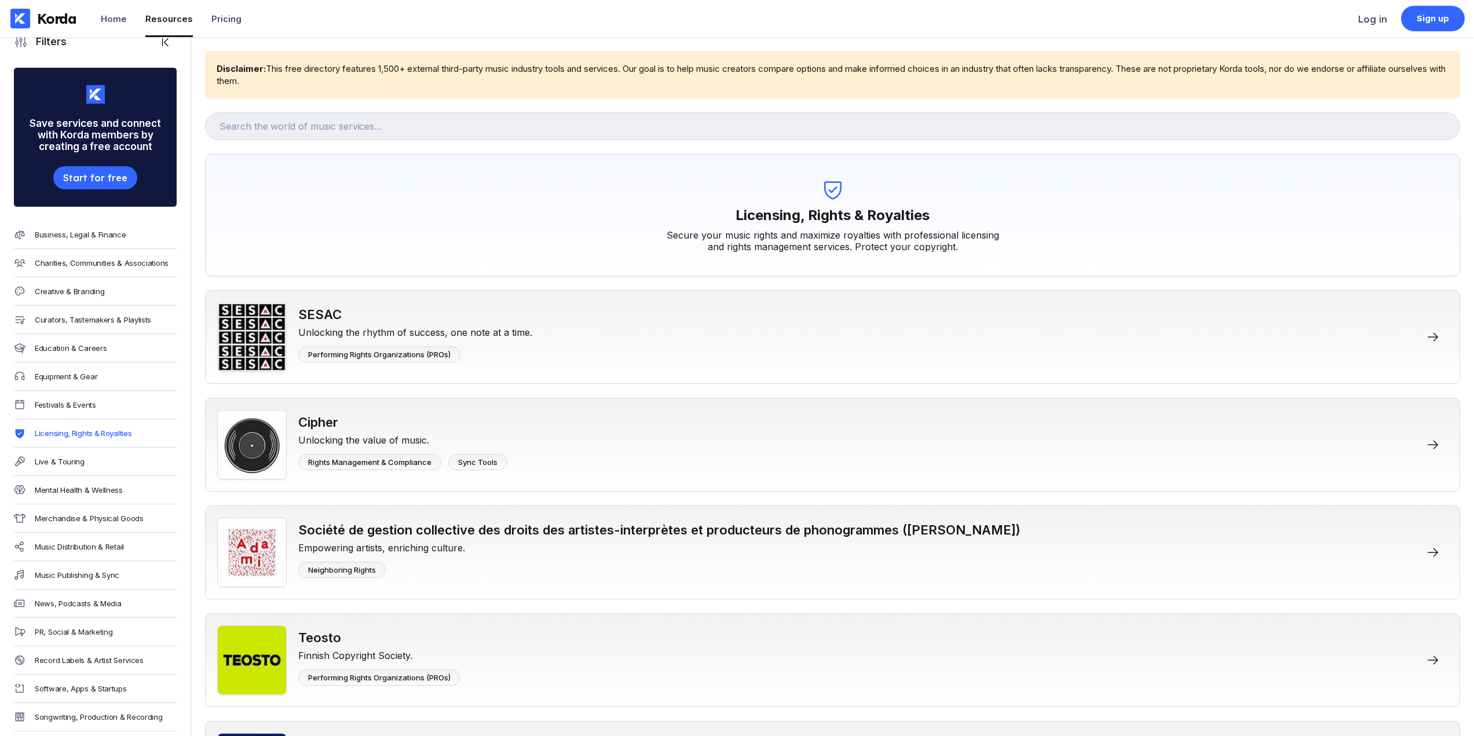
scroll to position [38, 0]
